Goal: Find specific page/section: Find specific page/section

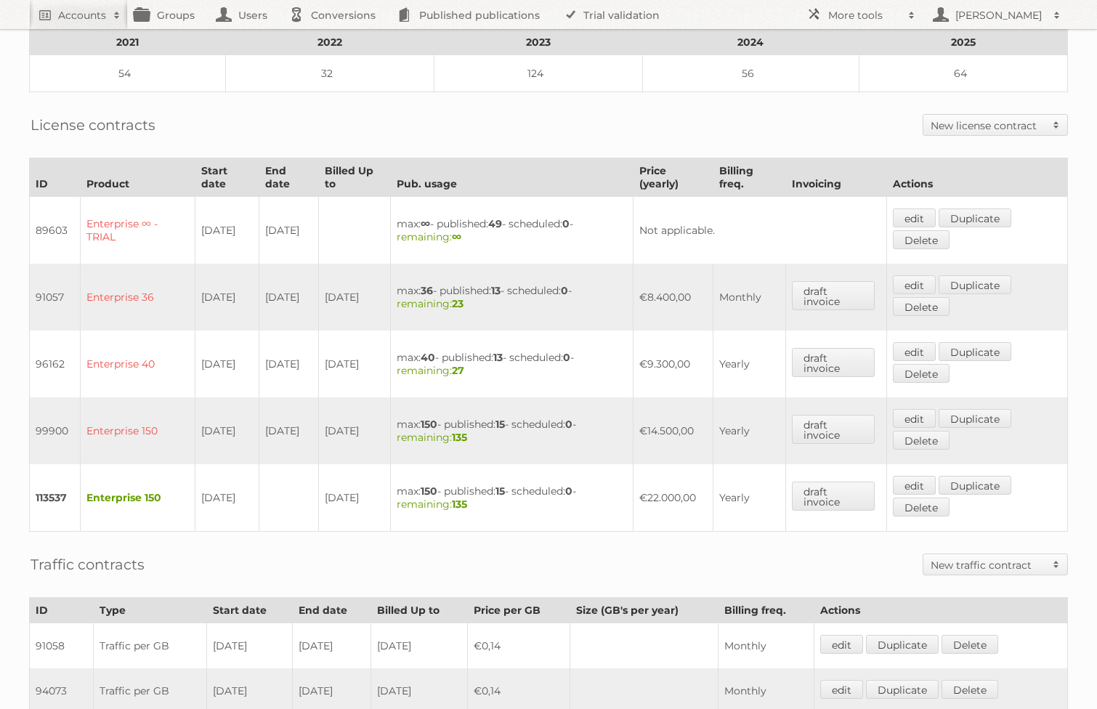
scroll to position [336, 0]
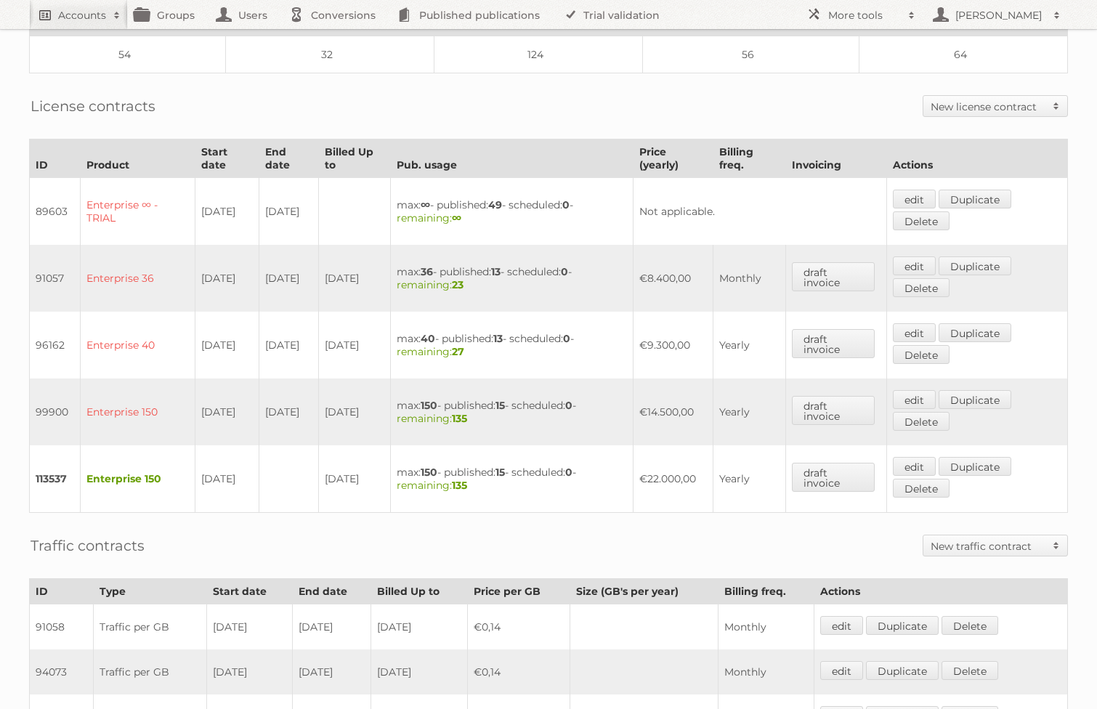
click at [100, 13] on h2 "Accounts" at bounding box center [82, 15] width 48 height 15
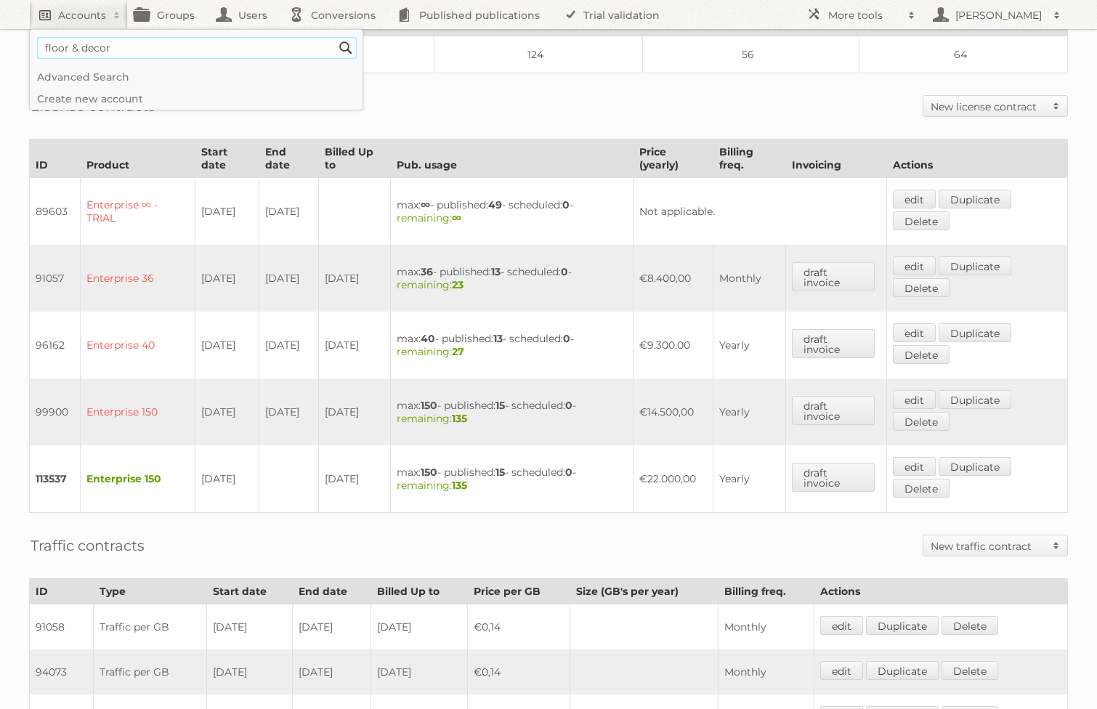
type input"] "floor & decor"
click at [335, 37] on input "Search" at bounding box center [346, 48] width 22 height 22
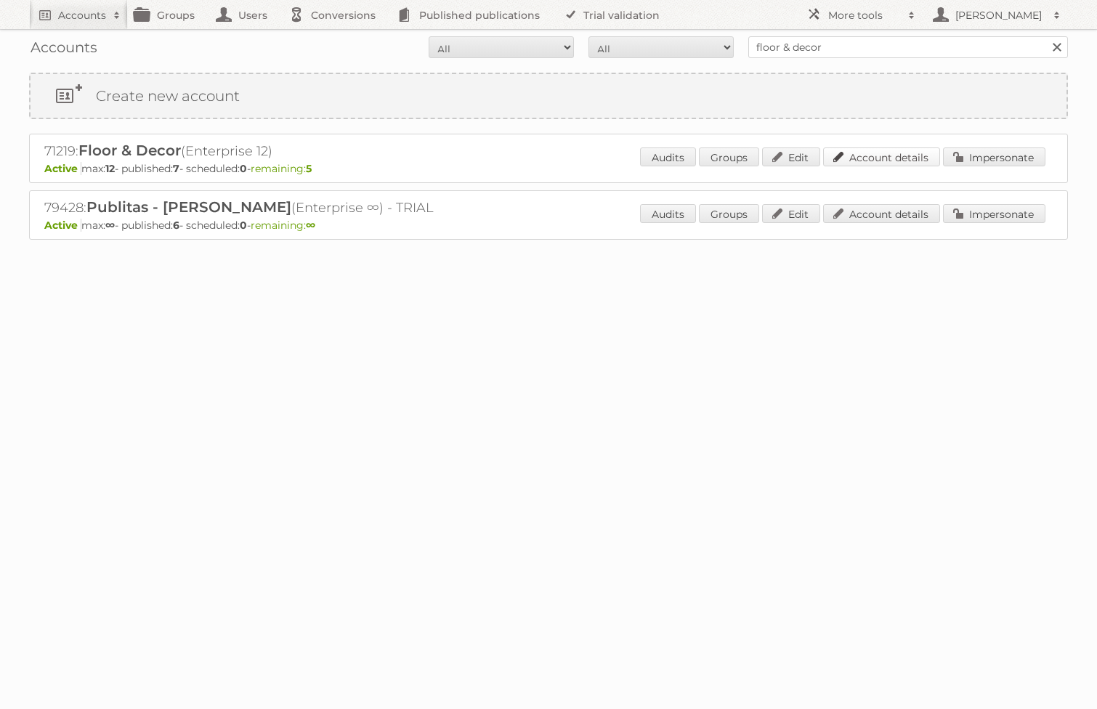
click at [846, 153] on link "Account details" at bounding box center [881, 156] width 117 height 19
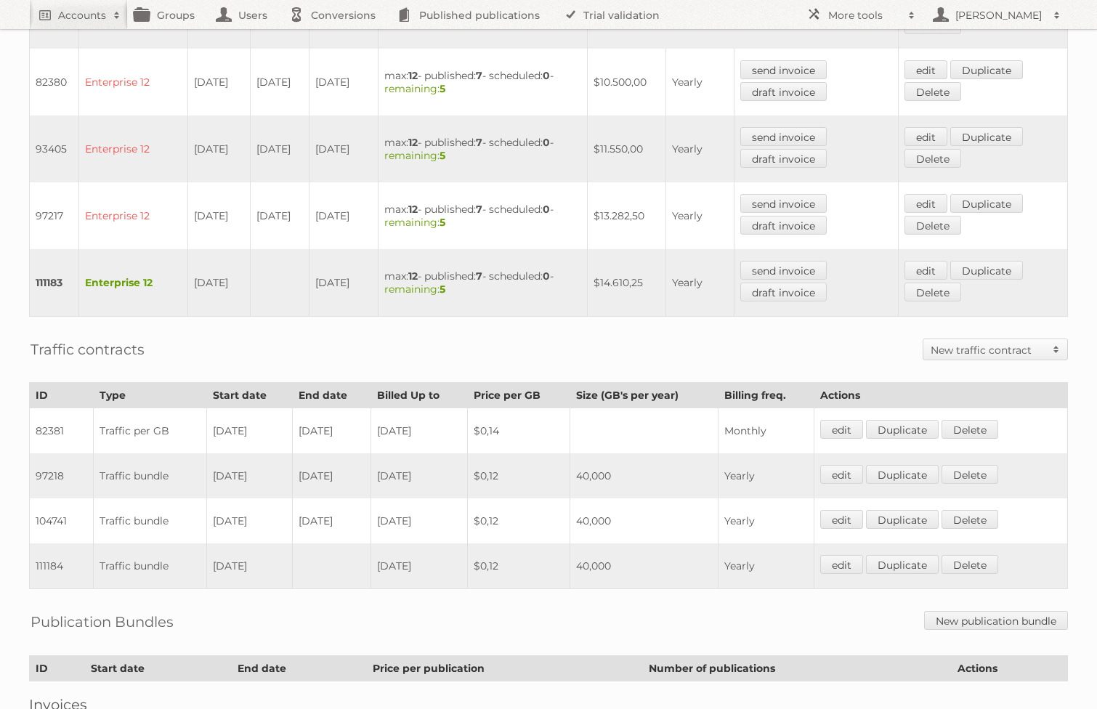
scroll to position [687, 0]
